Goal: Task Accomplishment & Management: Manage account settings

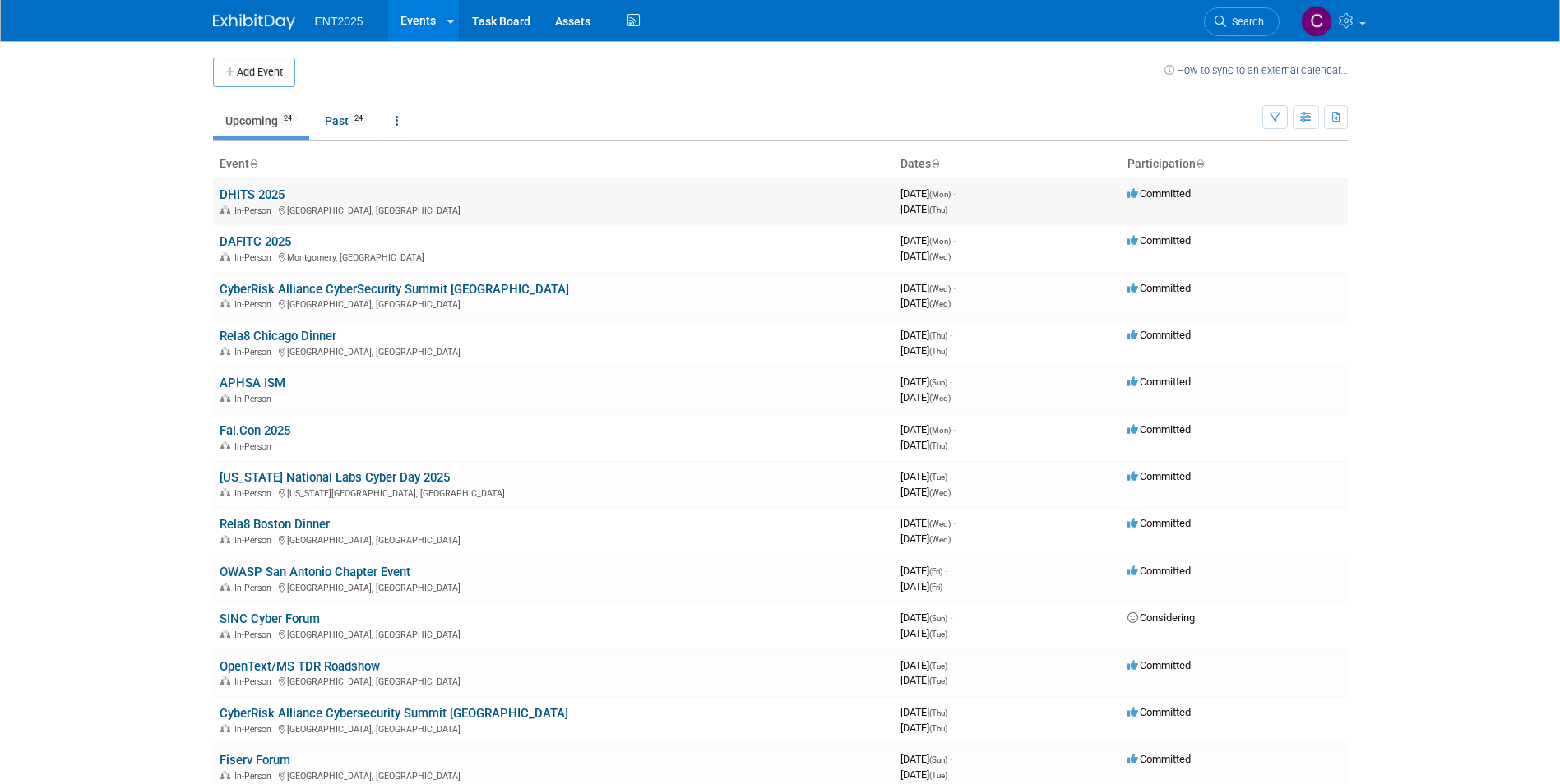
click at [236, 195] on link "DHITS 2025" at bounding box center [252, 194] width 65 height 15
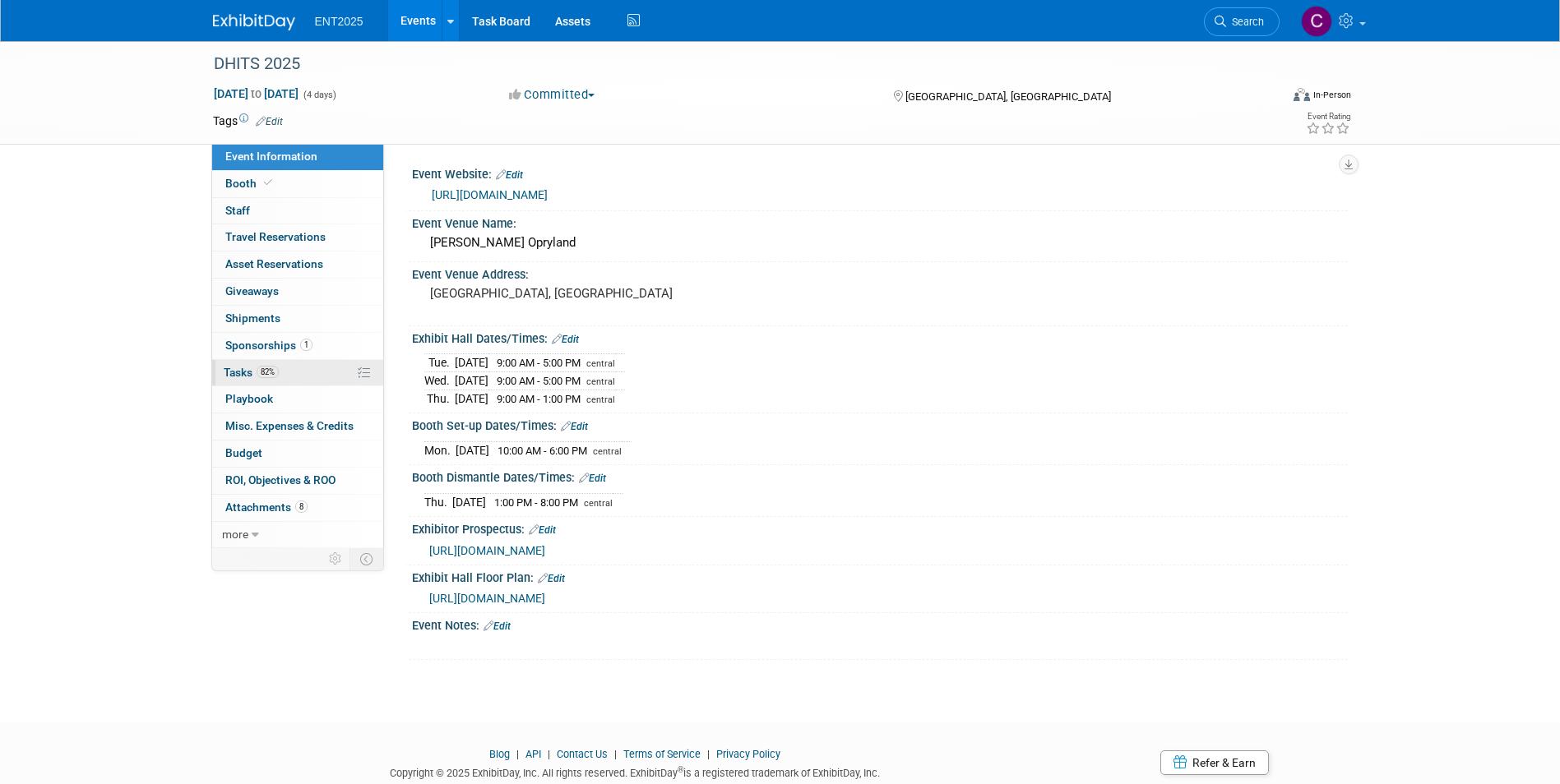
click at [240, 370] on span "Tasks 82%" at bounding box center [252, 372] width 56 height 13
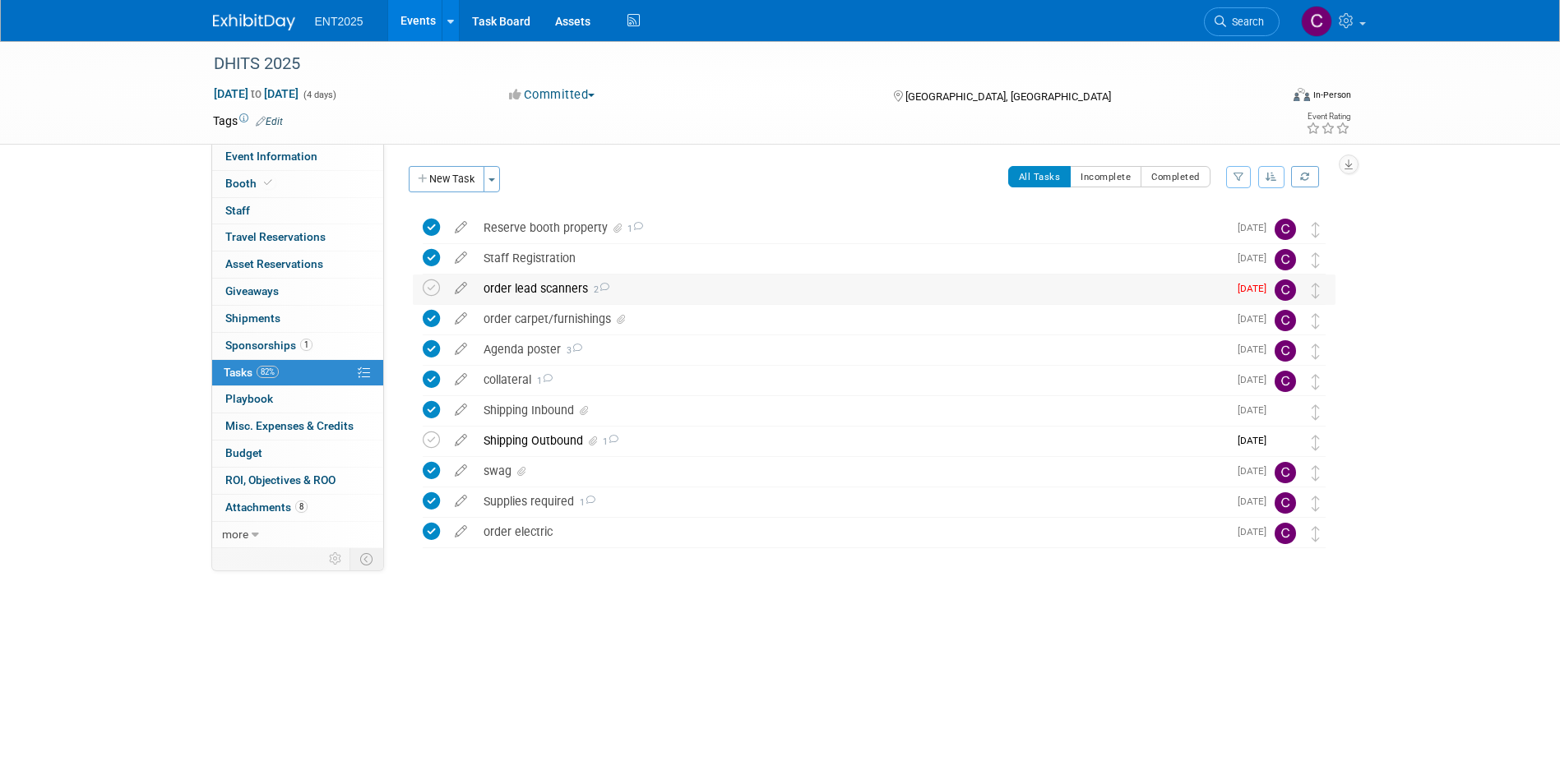
click at [540, 286] on div "order lead scanners 2" at bounding box center [852, 288] width 752 height 28
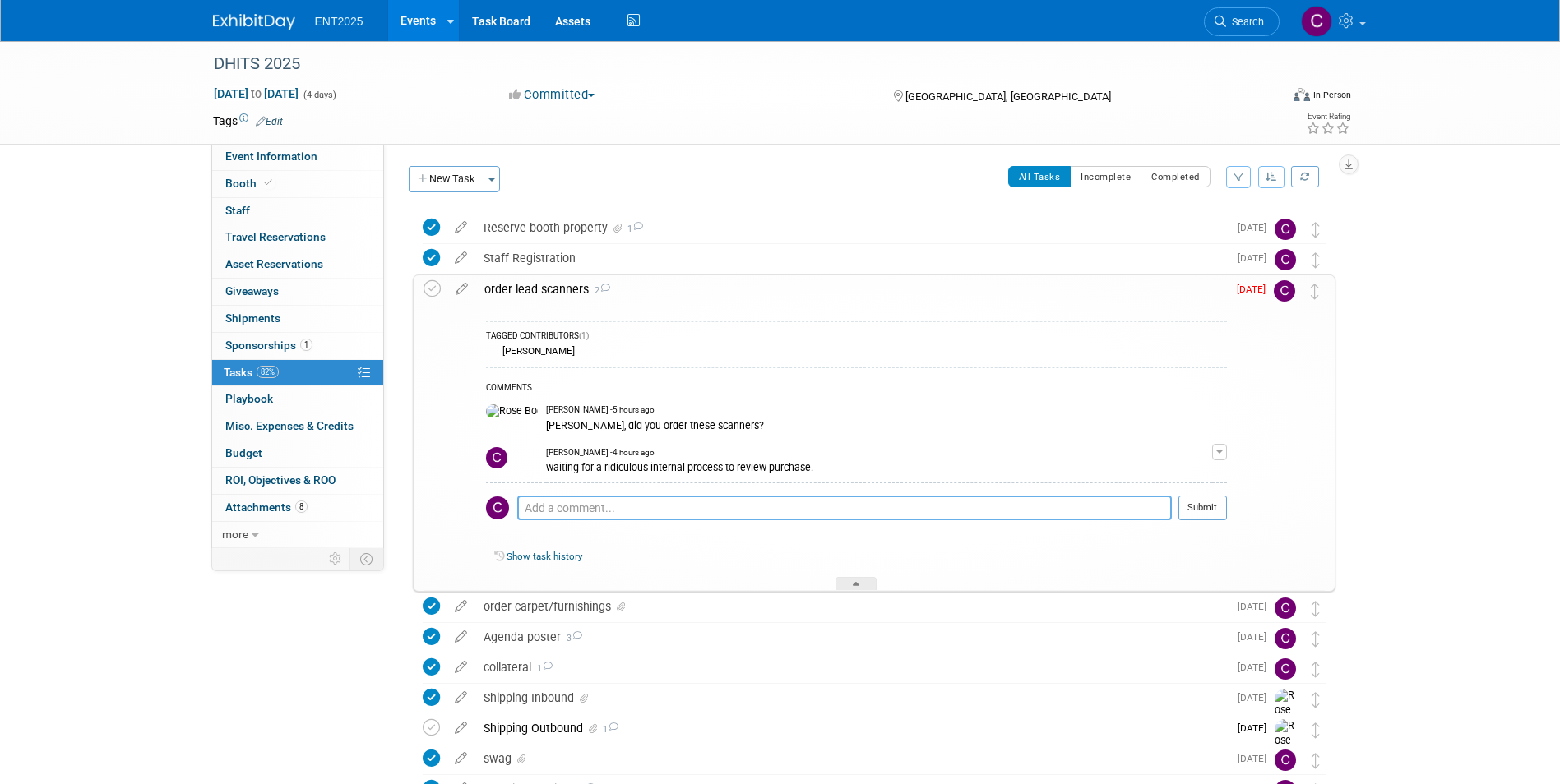
click at [531, 505] on textarea at bounding box center [844, 508] width 655 height 25
type textarea "j"
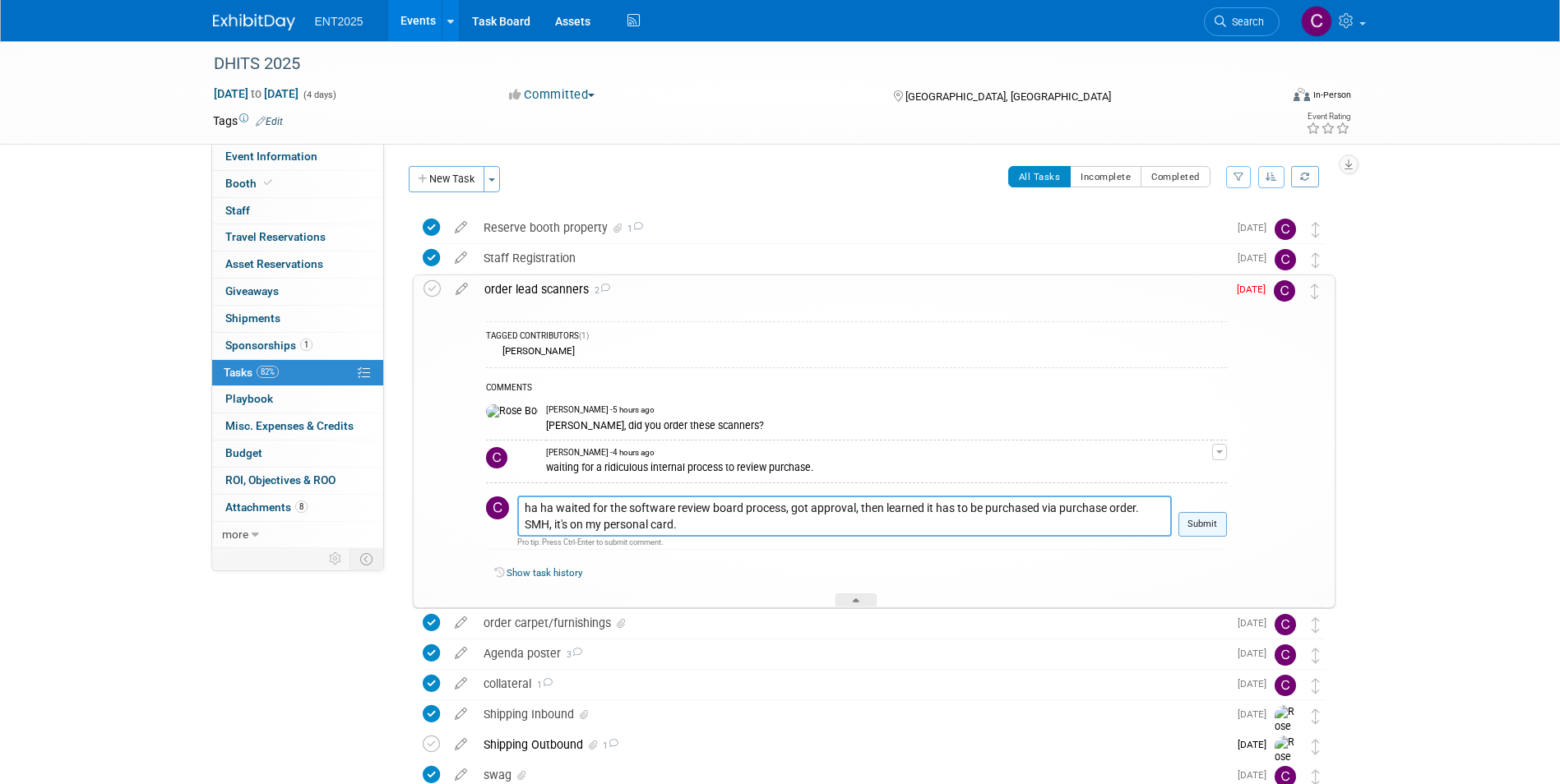
type textarea "ha ha waited for the software review board process, got approval, then learned …"
click at [1200, 519] on button "Submit" at bounding box center [1203, 524] width 48 height 25
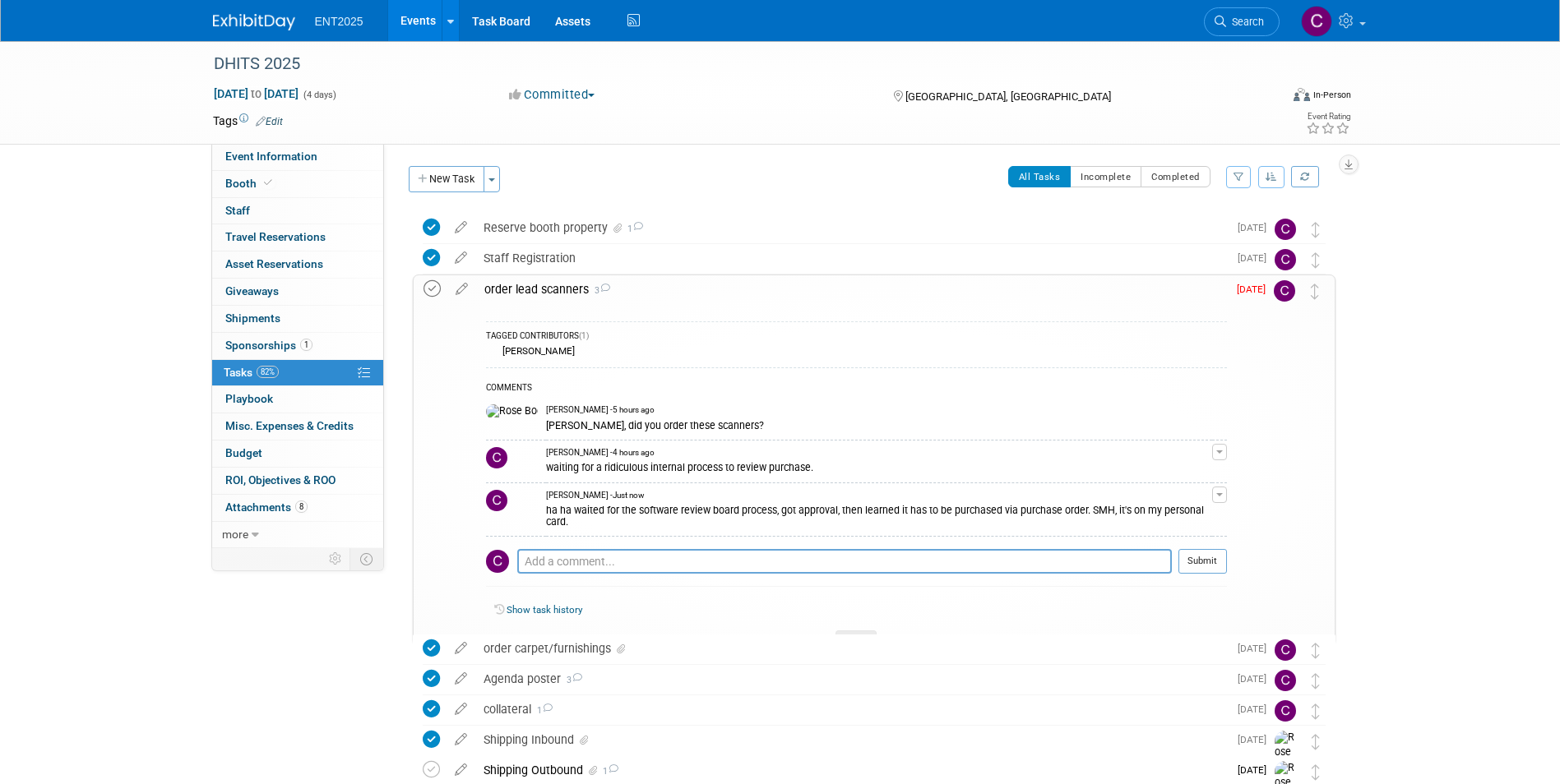
click at [429, 292] on icon at bounding box center [432, 288] width 17 height 17
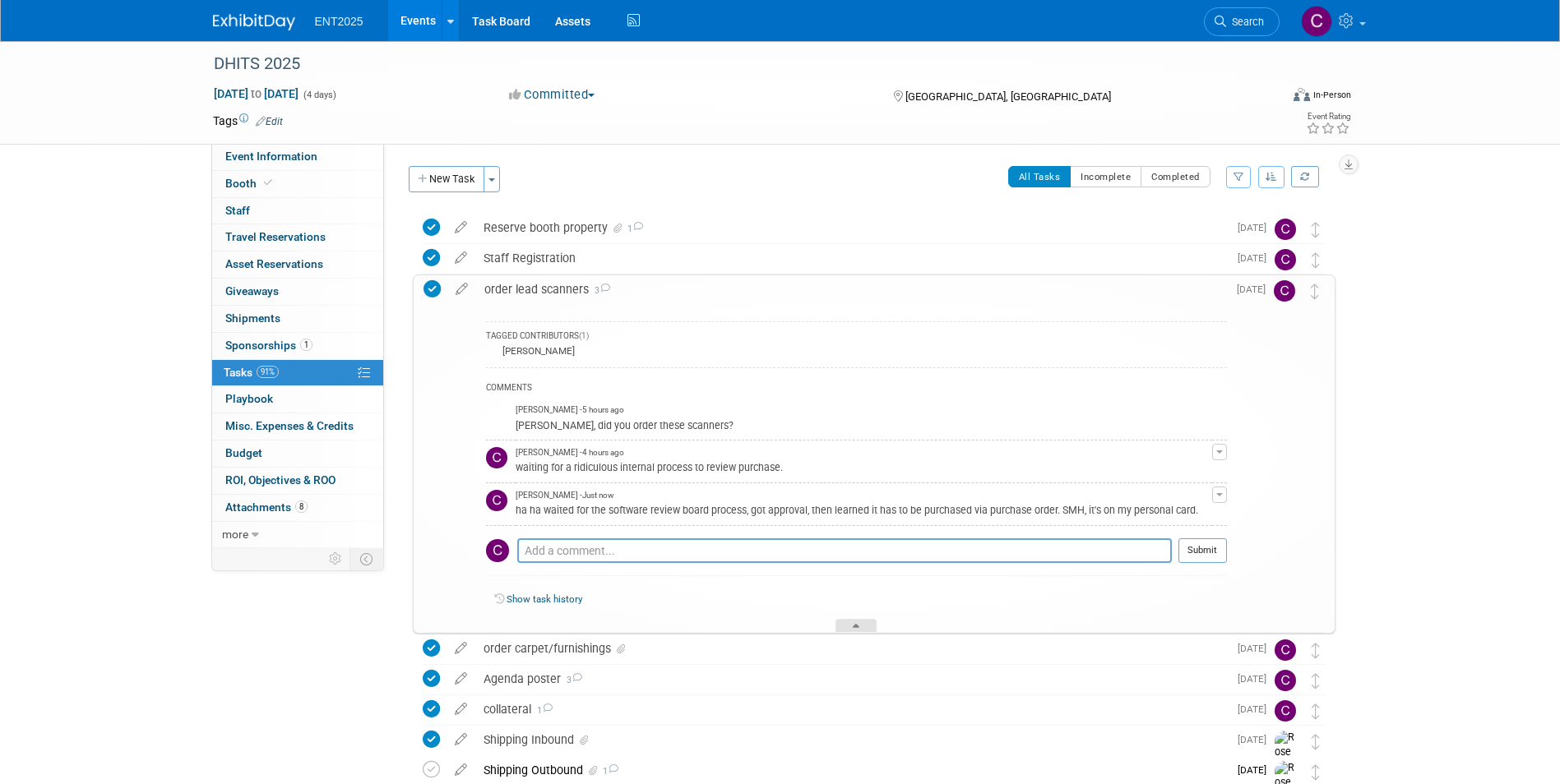
click at [854, 627] on icon at bounding box center [855, 628] width 6 height 10
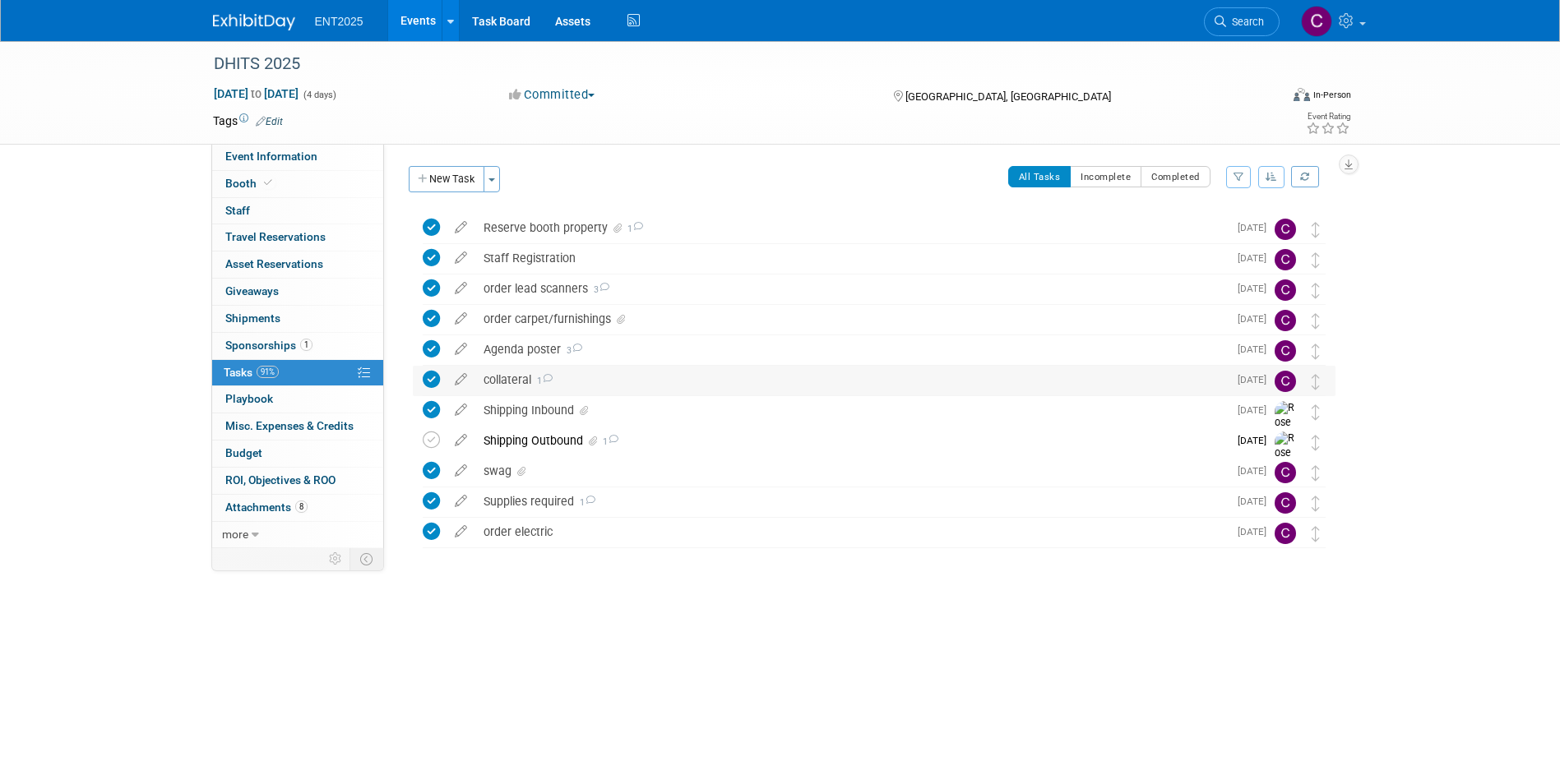
click at [503, 379] on div "collateral 1" at bounding box center [852, 379] width 752 height 28
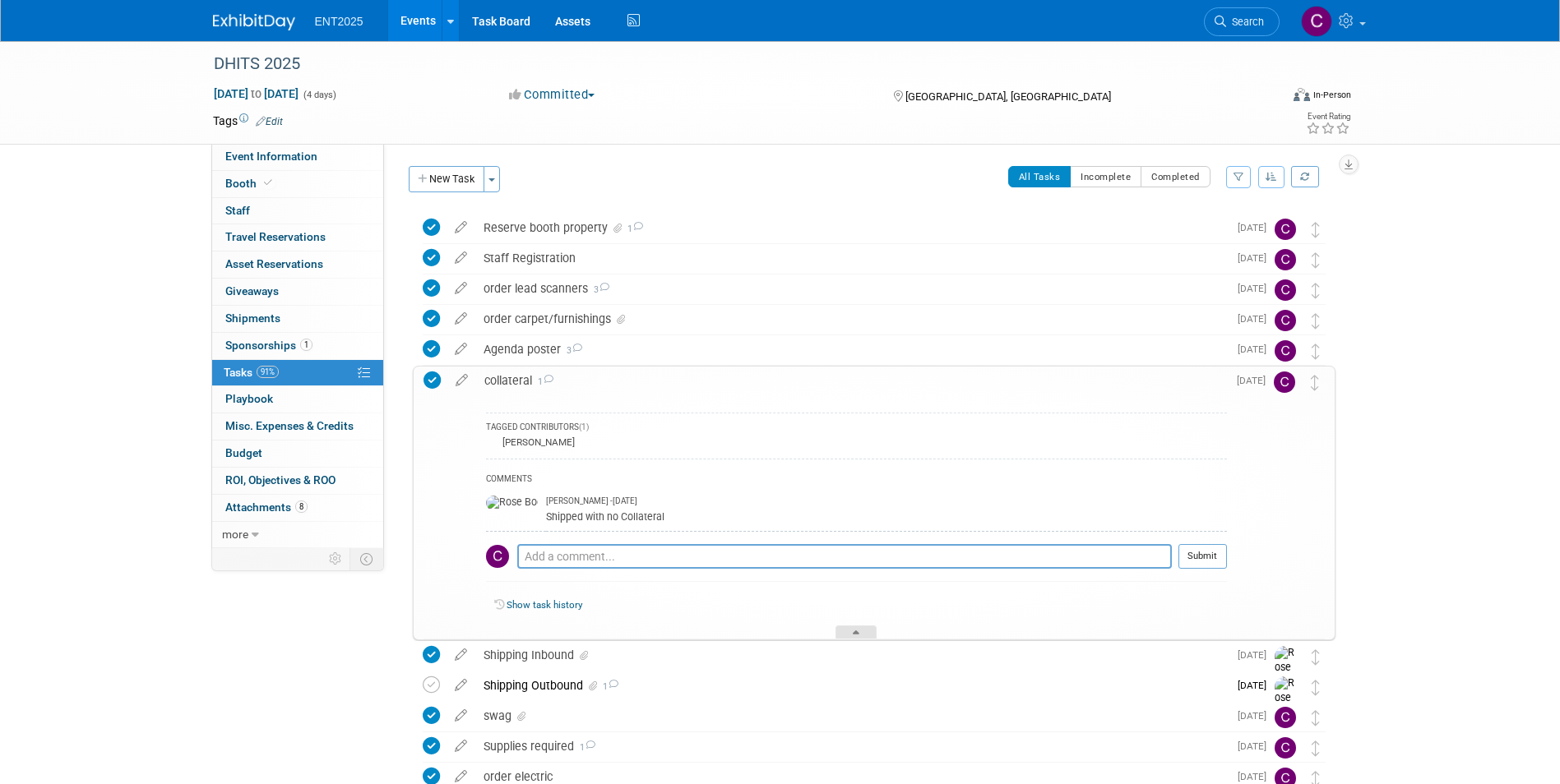
click at [849, 627] on div at bounding box center [856, 633] width 41 height 14
